Goal: Task Accomplishment & Management: Use online tool/utility

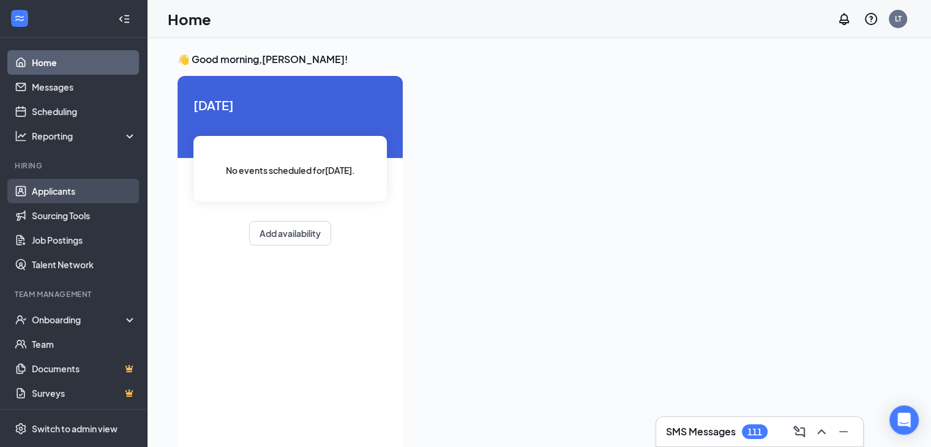
click at [59, 189] on link "Applicants" at bounding box center [84, 191] width 105 height 24
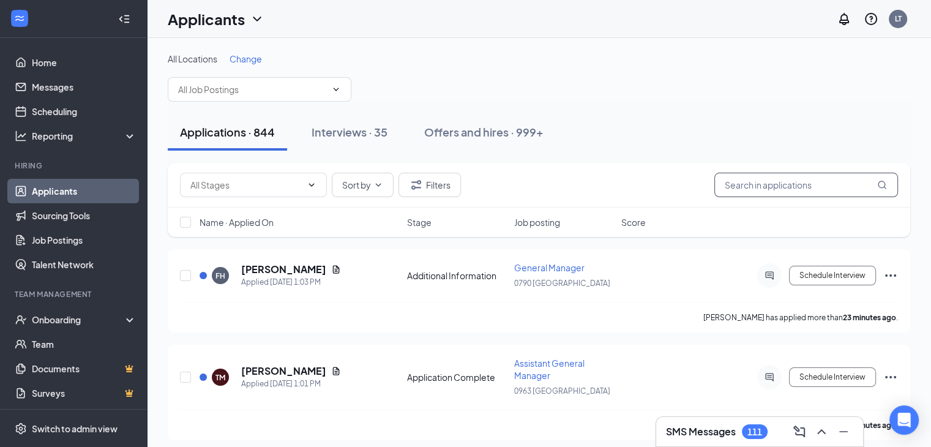
click at [739, 189] on input "text" at bounding box center [806, 185] width 184 height 24
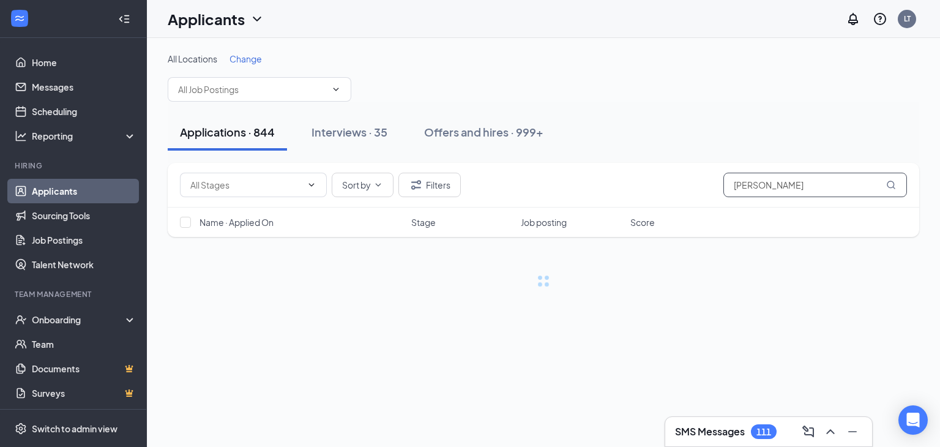
type input "[PERSON_NAME]"
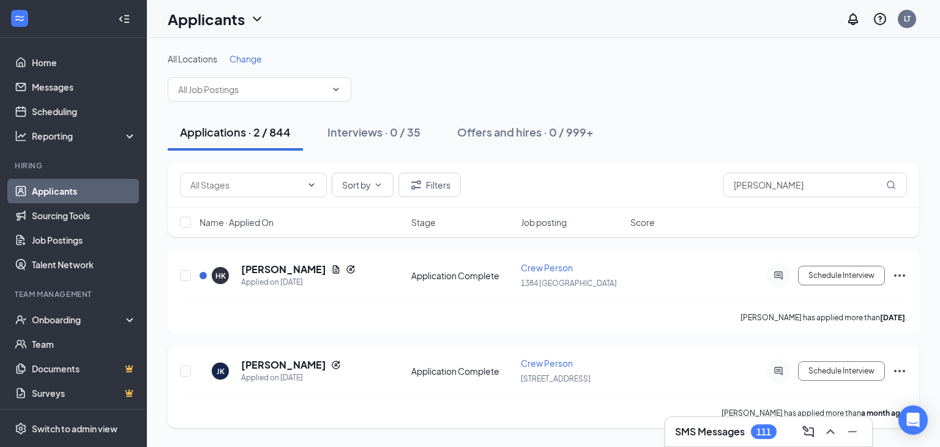
click at [892, 364] on icon "Ellipses" at bounding box center [899, 371] width 15 height 15
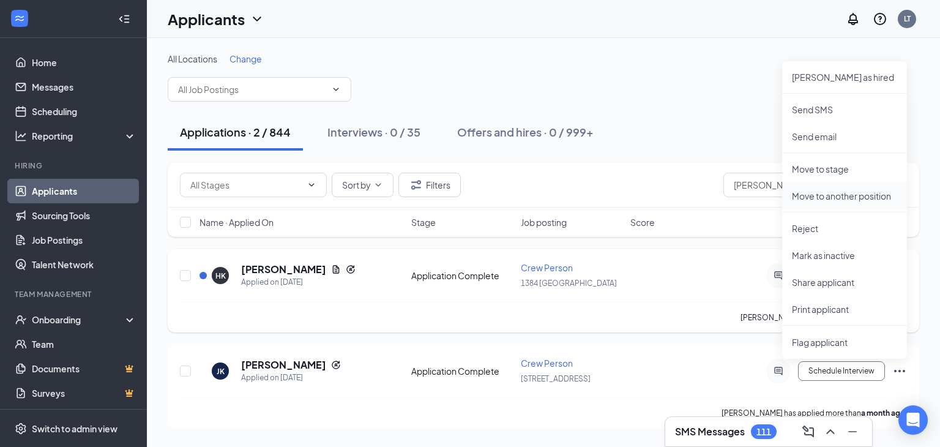
click at [835, 195] on p "Move to another position" at bounding box center [844, 196] width 105 height 12
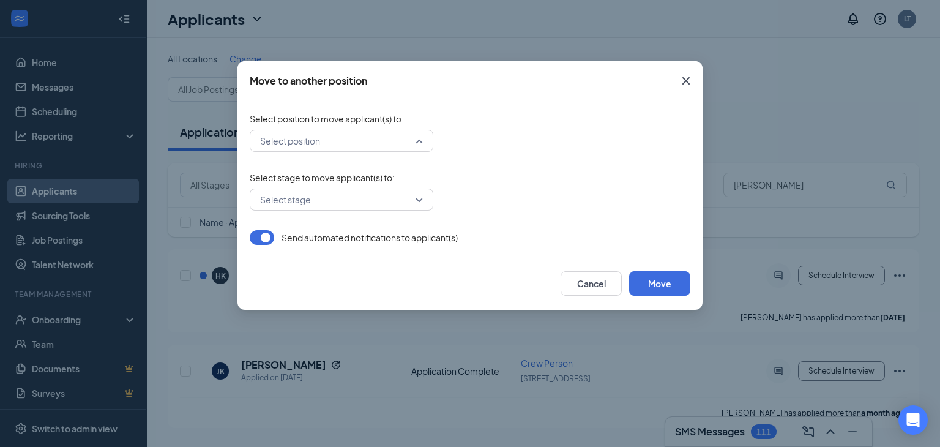
click at [428, 138] on div "Select position" at bounding box center [342, 141] width 184 height 22
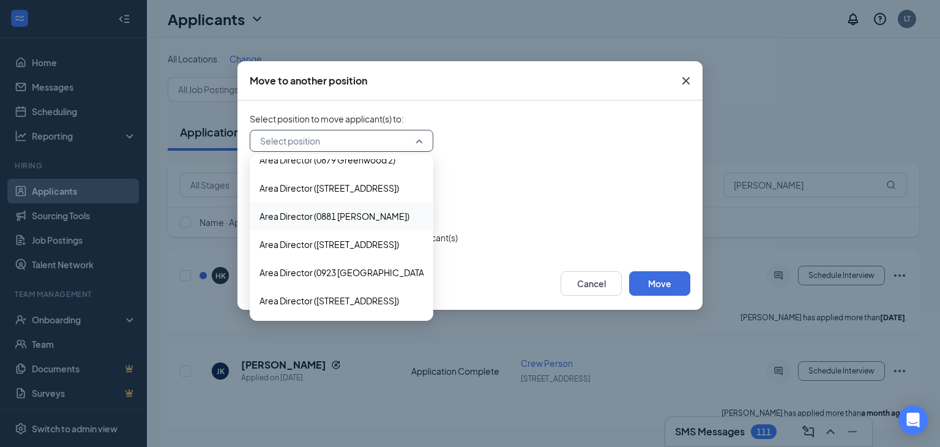
scroll to position [122, 0]
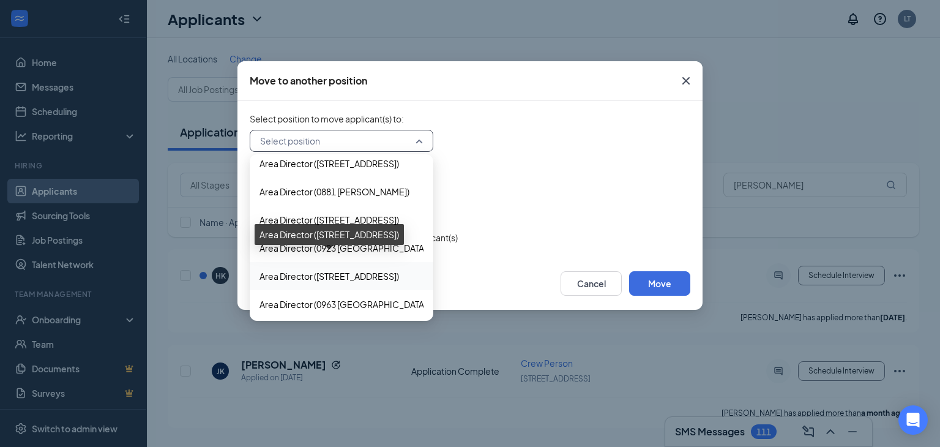
click at [389, 274] on span "Area Director ([STREET_ADDRESS])" at bounding box center [330, 275] width 140 height 13
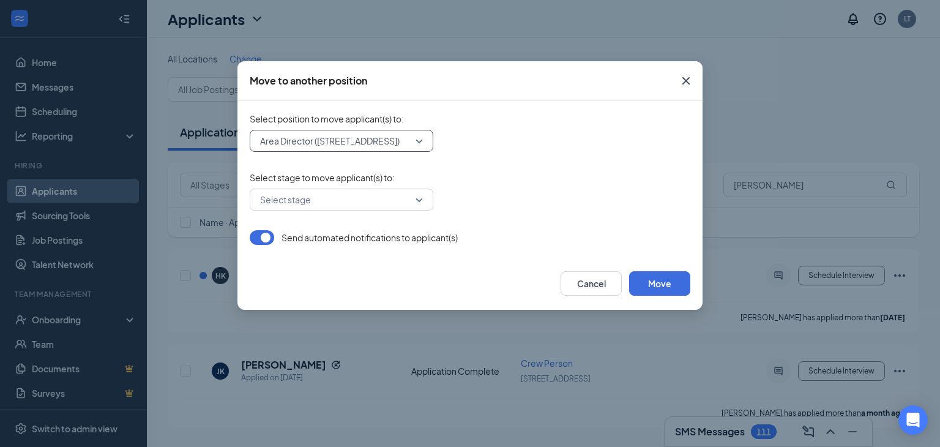
click at [414, 203] on input "search" at bounding box center [337, 199] width 160 height 21
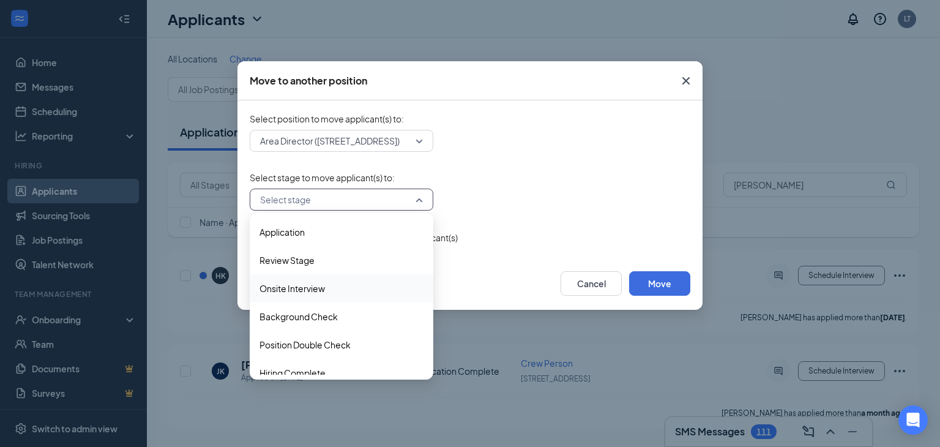
click at [310, 287] on span "Onsite Interview" at bounding box center [292, 288] width 65 height 13
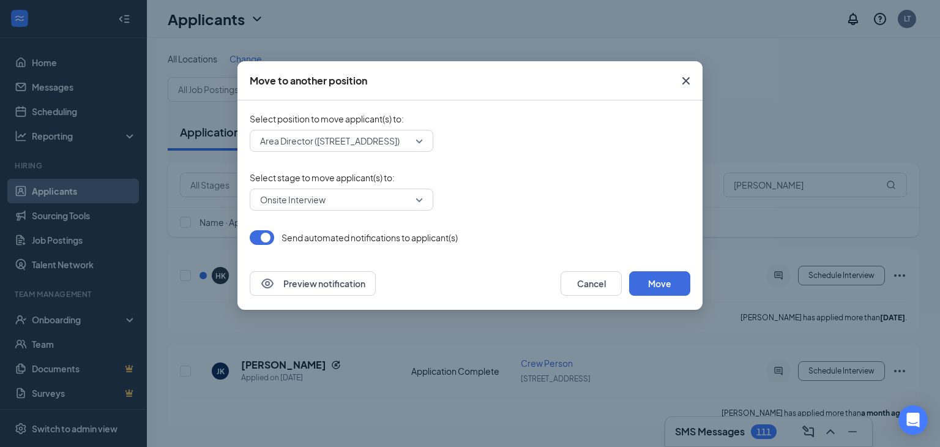
click at [267, 240] on button "button" at bounding box center [262, 237] width 24 height 15
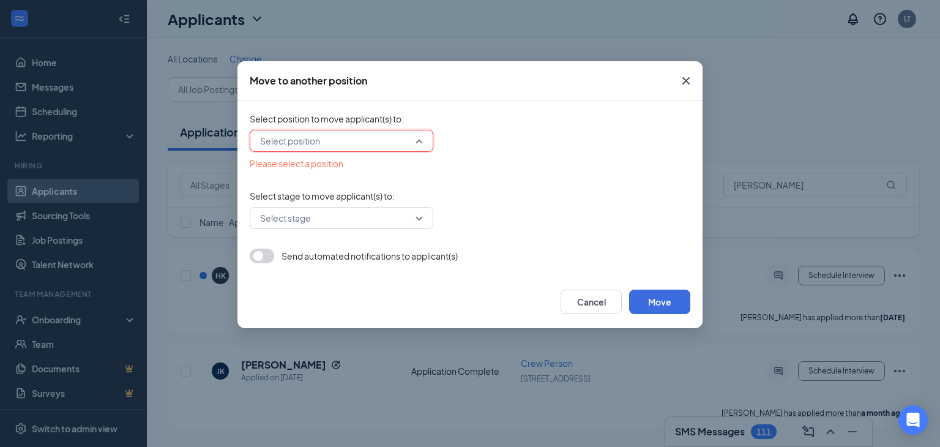
click at [416, 139] on input "search" at bounding box center [337, 140] width 160 height 21
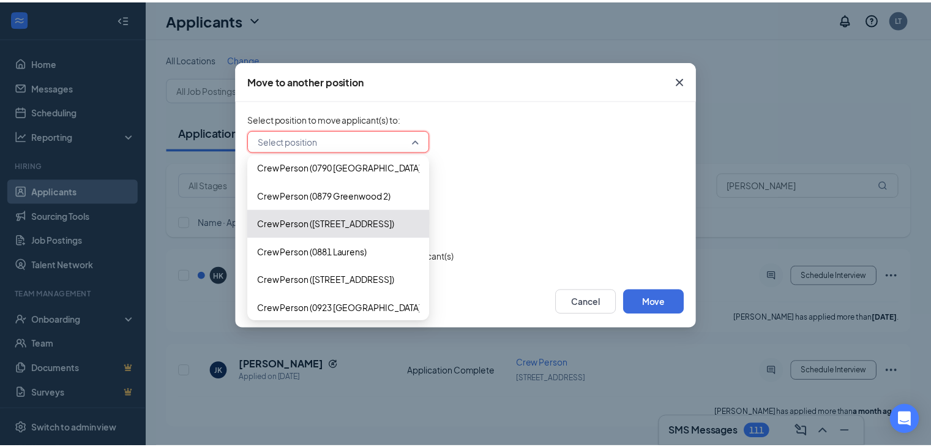
scroll to position [1077, 0]
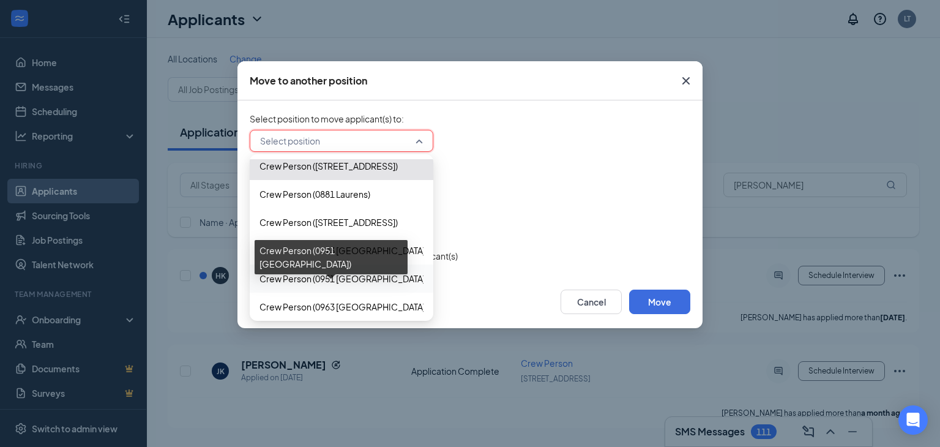
click at [378, 281] on span "Crew Person (0951 [GEOGRAPHIC_DATA])" at bounding box center [344, 278] width 168 height 13
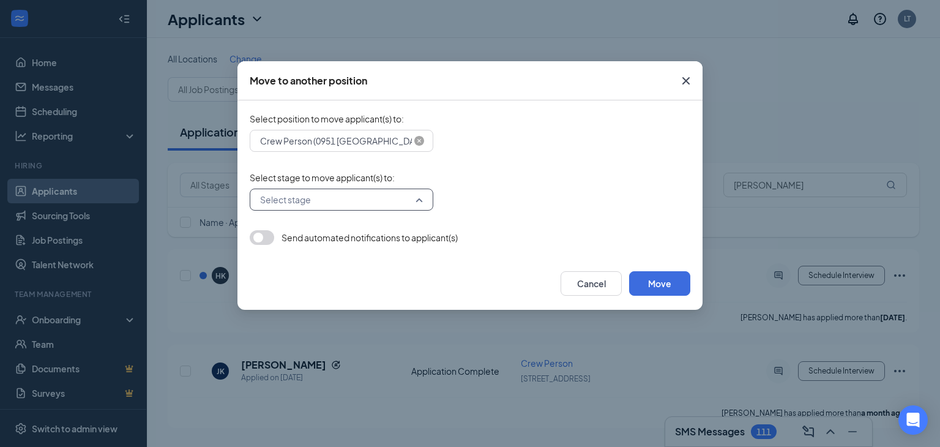
click at [414, 201] on input "search" at bounding box center [337, 199] width 160 height 21
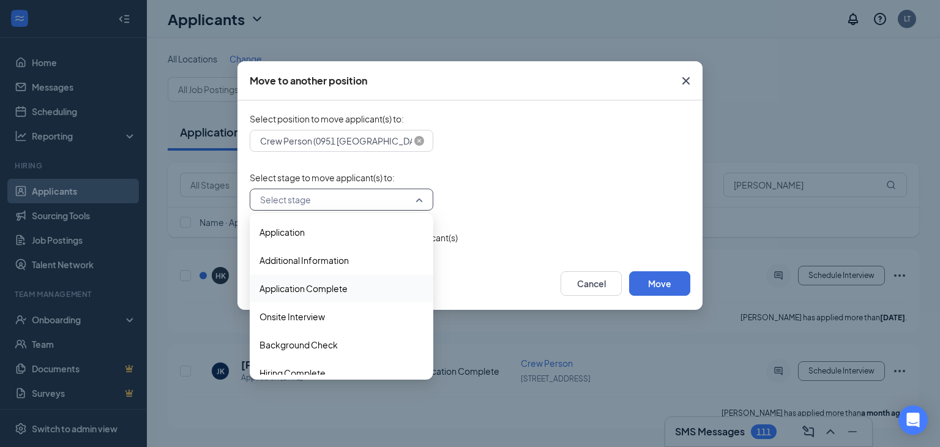
click at [321, 288] on span "Application Complete" at bounding box center [304, 288] width 88 height 13
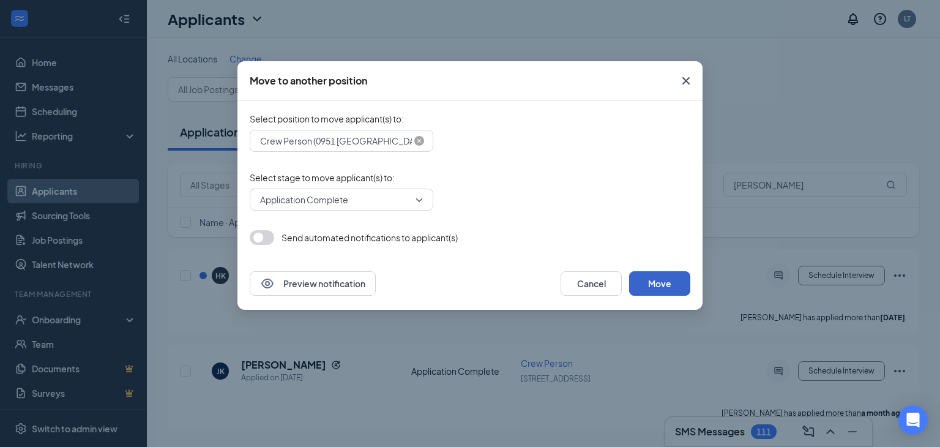
click at [658, 283] on button "Move" at bounding box center [659, 283] width 61 height 24
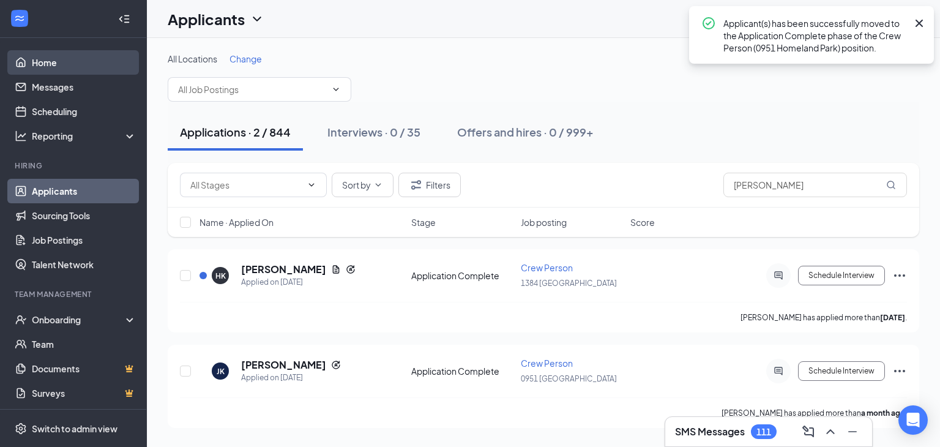
click at [39, 59] on link "Home" at bounding box center [84, 62] width 105 height 24
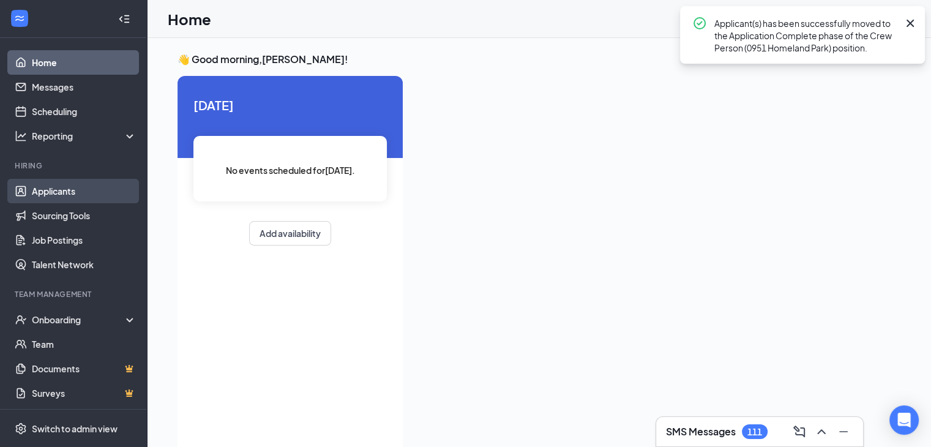
click at [67, 189] on link "Applicants" at bounding box center [84, 191] width 105 height 24
